Goal: Information Seeking & Learning: Learn about a topic

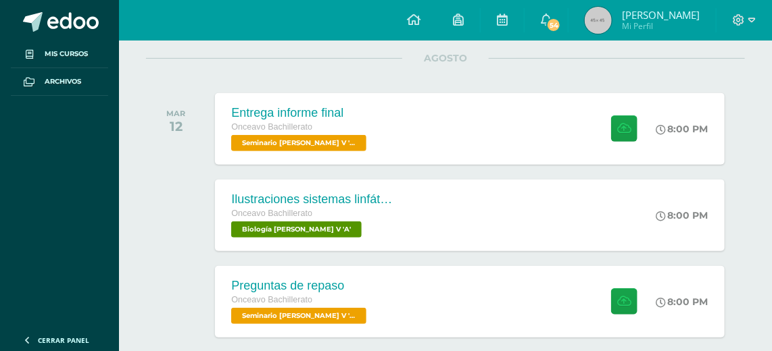
scroll to position [172, 0]
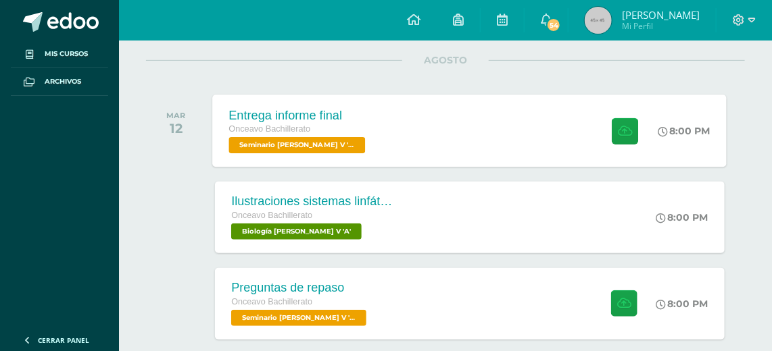
click at [408, 149] on div "Entrega informe final Onceavo Bachillerato Seminario [PERSON_NAME] V 'A' 8:00 P…" at bounding box center [470, 131] width 514 height 72
click at [0, 0] on div "Seminario [PERSON_NAME] V" at bounding box center [0, 0] width 0 height 0
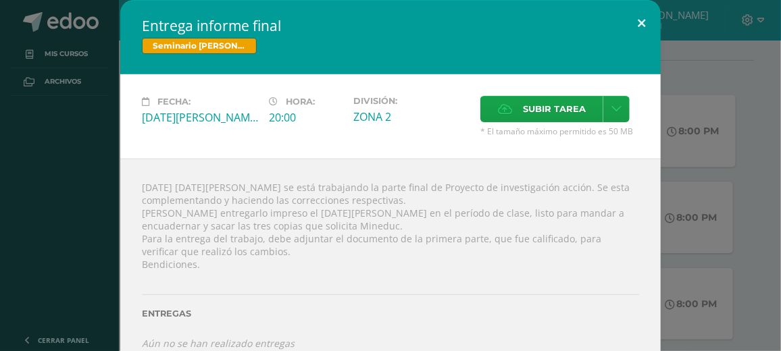
click at [645, 14] on button at bounding box center [642, 23] width 39 height 46
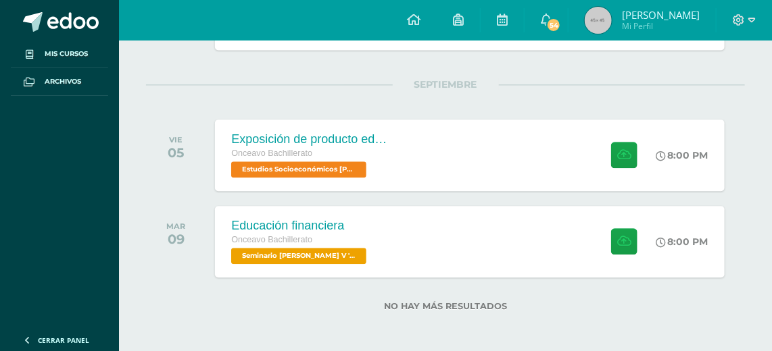
scroll to position [1069, 0]
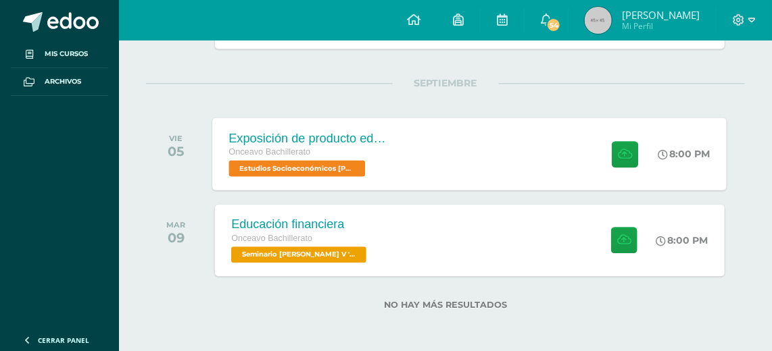
click at [574, 118] on div "Exposición de producto edáfico Onceavo Bachillerato Estudios Socioeconómicos [P…" at bounding box center [470, 154] width 514 height 72
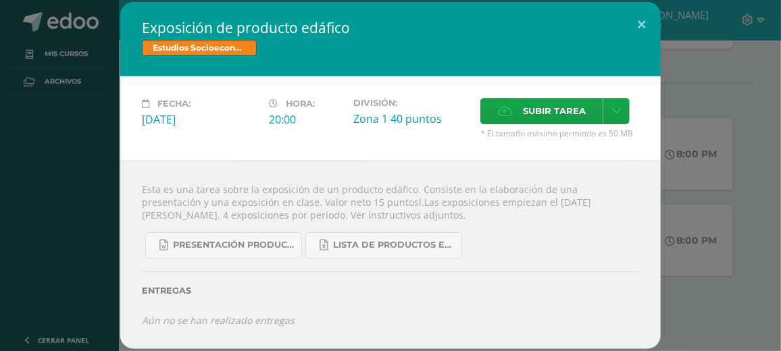
click at [727, 264] on div "Exposición de producto edáfico Estudios Socioeconómicos [PERSON_NAME] V Fecha: …" at bounding box center [390, 175] width 771 height 347
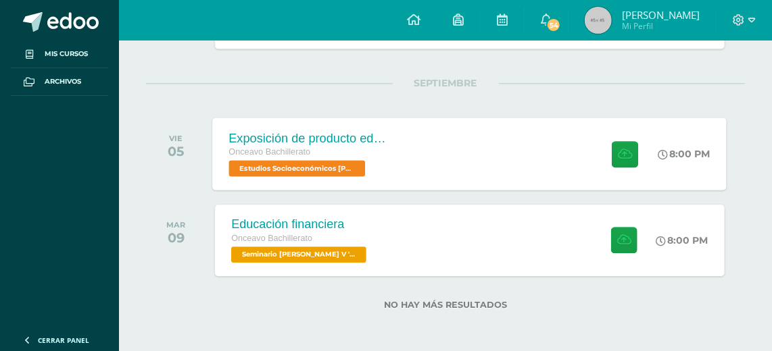
click at [424, 168] on div "Exposición de producto edáfico Onceavo Bachillerato Estudios Socioeconómicos [P…" at bounding box center [470, 154] width 514 height 72
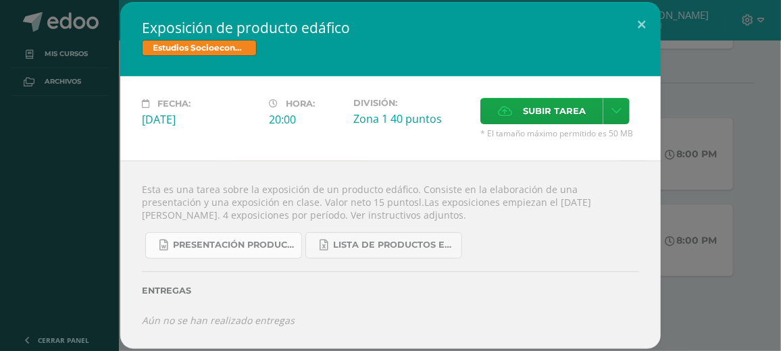
click at [261, 243] on span "Presentación producto edáfico zona 14 2025.docx" at bounding box center [234, 245] width 122 height 11
click at [708, 210] on div "Exposición de producto edáfico Estudios Socioeconómicos [PERSON_NAME] V Fecha: …" at bounding box center [390, 175] width 771 height 347
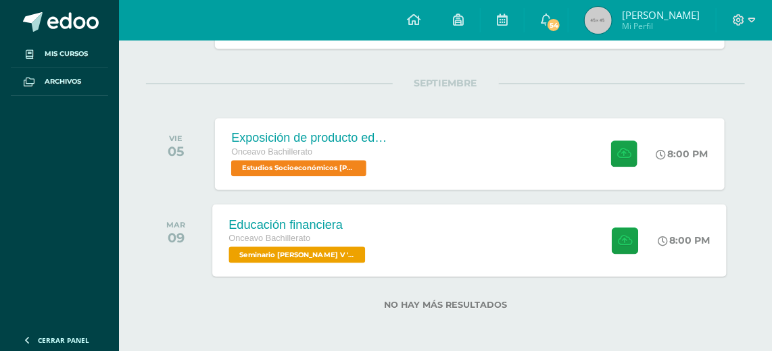
click at [580, 245] on div "Educación financiera Onceavo Bachillerato Seminario [PERSON_NAME] V 'A' 8:00 PM…" at bounding box center [470, 240] width 514 height 72
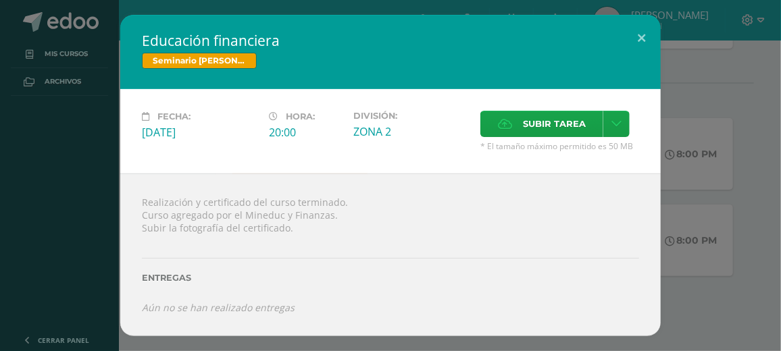
click at [687, 212] on div "Educación financiera Seminario [PERSON_NAME] V Fecha: [DATE] Hora: 20:00 Divisi…" at bounding box center [390, 175] width 771 height 321
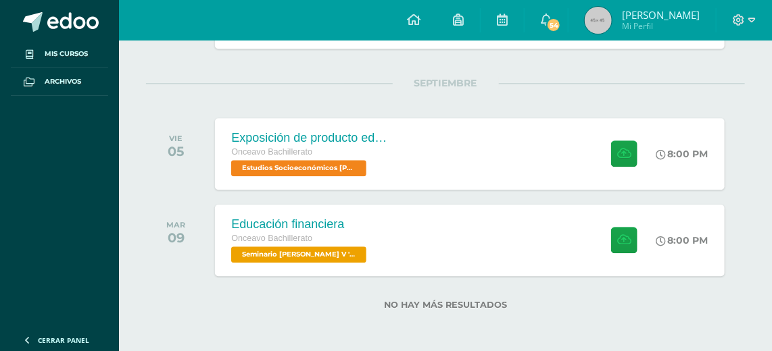
click at [162, 220] on div "[DATE]" at bounding box center [179, 241] width 67 height 72
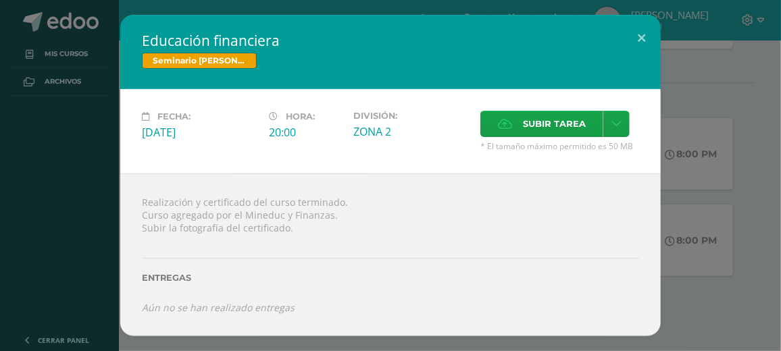
click at [756, 72] on div "Educación financiera Seminario [PERSON_NAME] V Fecha: [DATE] Hora: 20:00 Divisi…" at bounding box center [390, 175] width 771 height 321
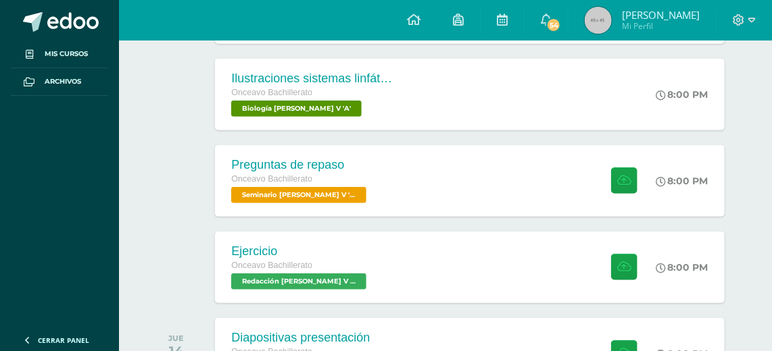
scroll to position [368, 0]
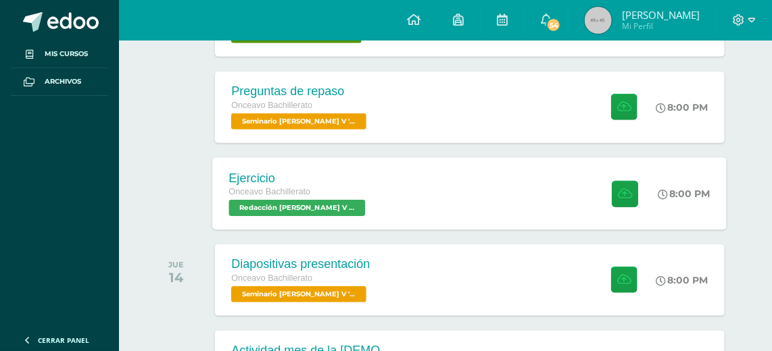
click at [414, 177] on div "Ejercicio Onceavo Bachillerato Redacción [PERSON_NAME] V 'A' 8:00 PM Ejercicio …" at bounding box center [470, 193] width 514 height 72
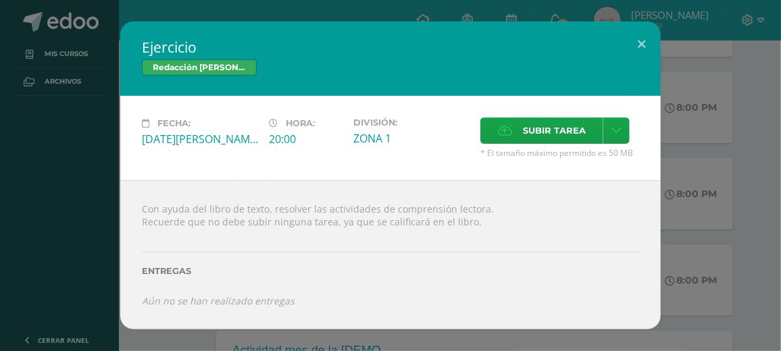
click at [721, 132] on div "Ejercicio Redacción [PERSON_NAME] V Fecha: [DATE][PERSON_NAME] Hora: 20:00 Divi…" at bounding box center [390, 176] width 771 height 308
